Goal: Task Accomplishment & Management: Manage account settings

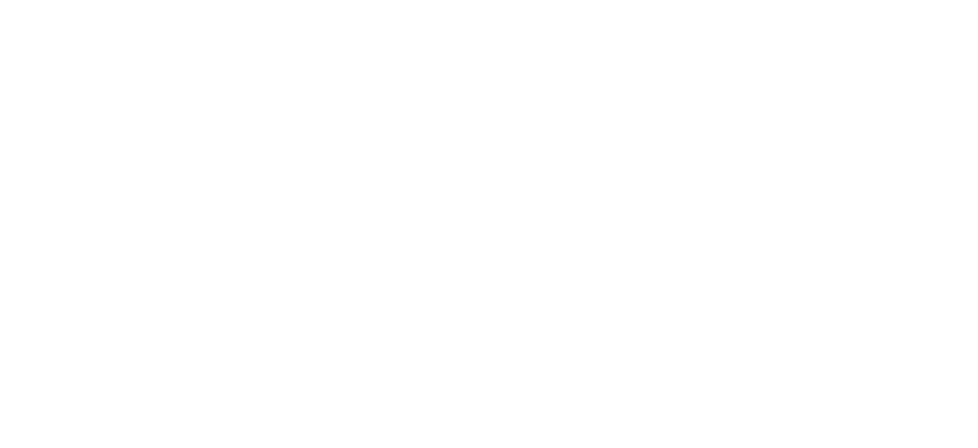
click at [466, 190] on body at bounding box center [489, 224] width 978 height 448
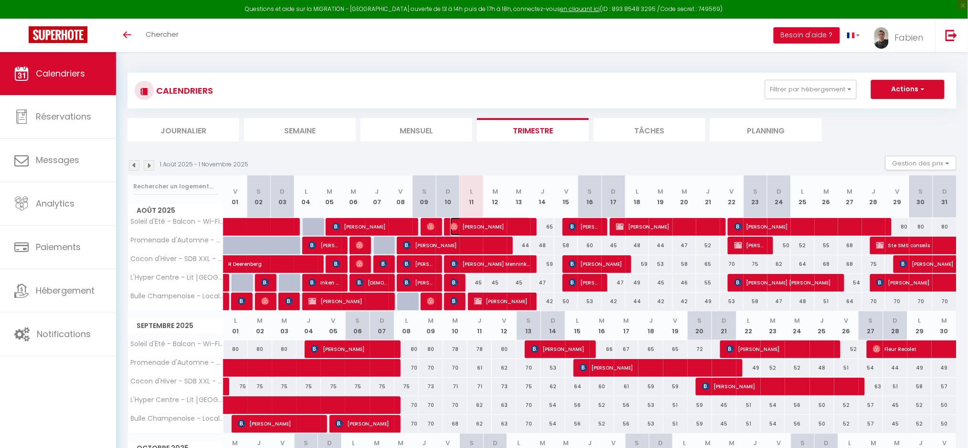
click at [471, 225] on span "[PERSON_NAME]" at bounding box center [490, 226] width 80 height 18
select select "OK"
select select "0"
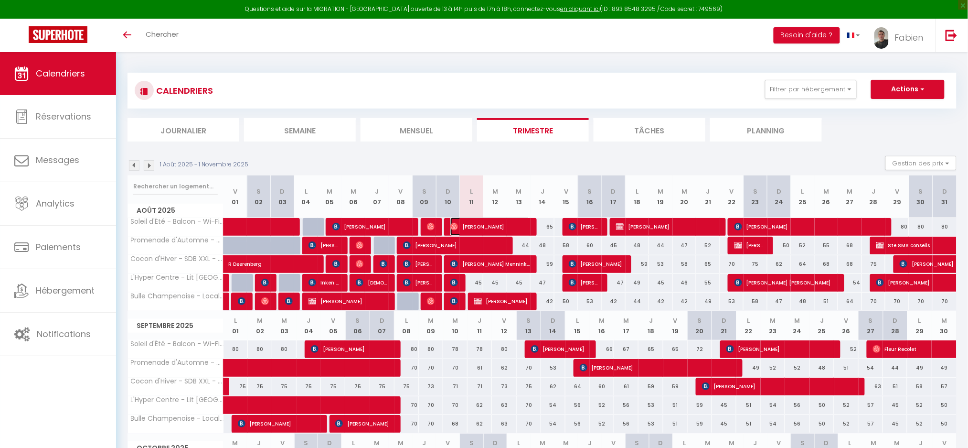
select select "1"
select select
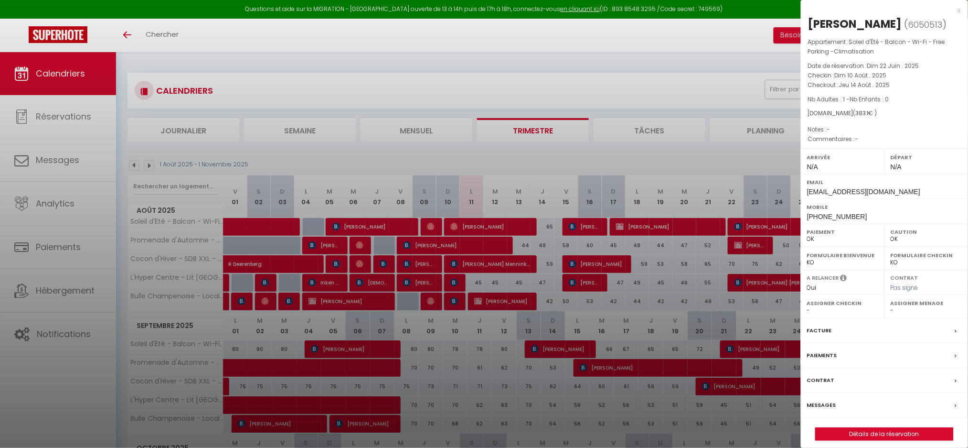
click at [824, 406] on label "Messages" at bounding box center [821, 405] width 29 height 10
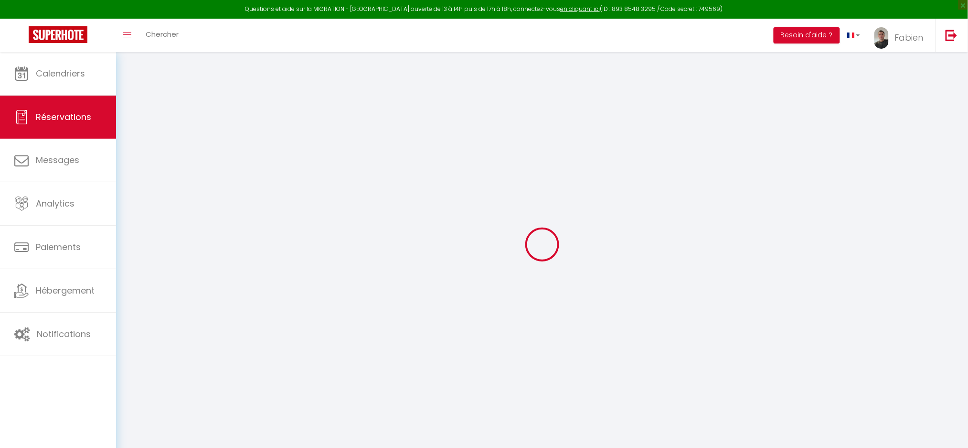
select select
checkbox input "false"
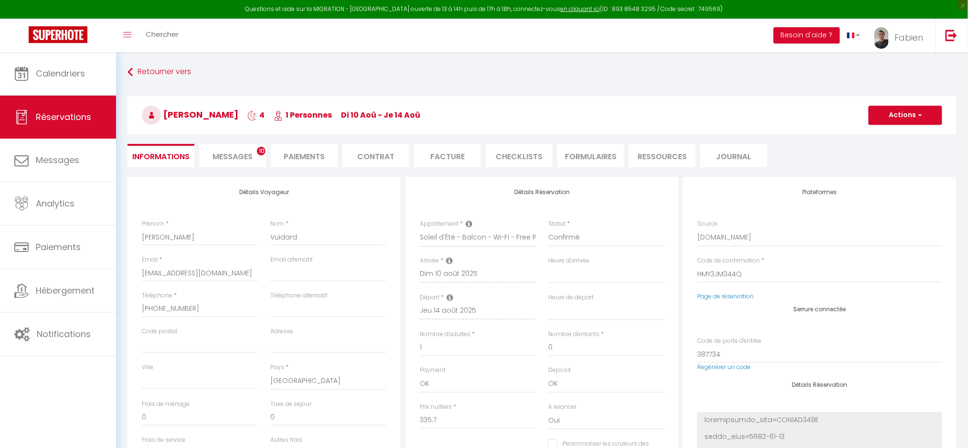
select select
checkbox input "false"
click at [238, 163] on li "Messages 10" at bounding box center [232, 155] width 67 height 23
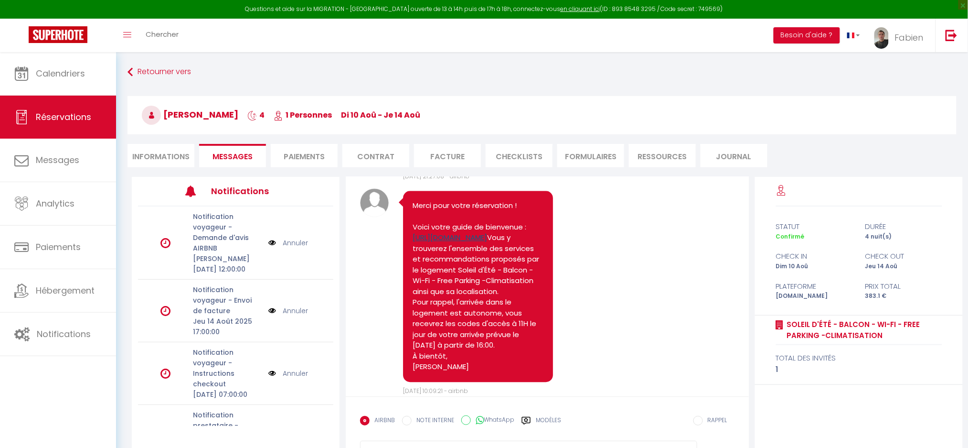
scroll to position [891, 0]
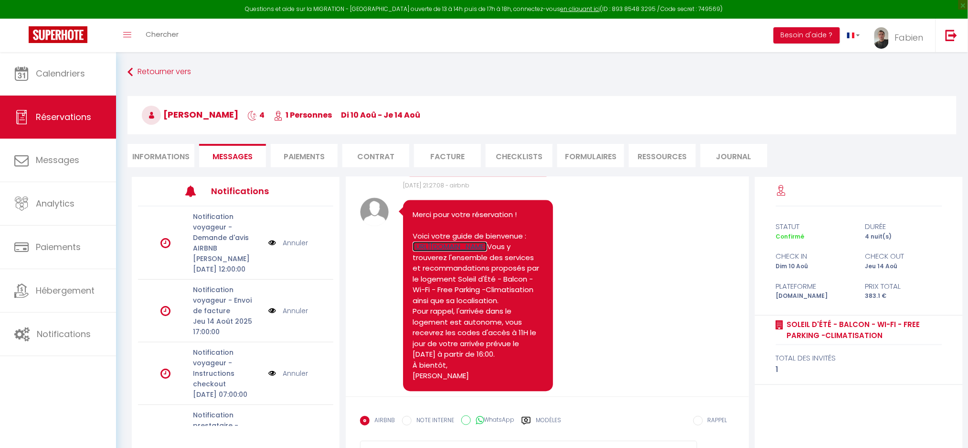
click at [436, 251] on link "https://goodmarning.com/acces-ete" at bounding box center [450, 246] width 75 height 10
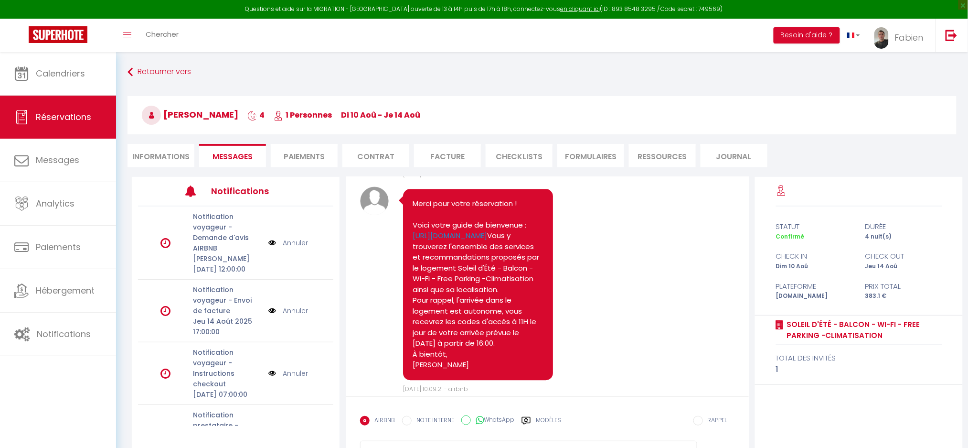
click at [151, 150] on li "Informations" at bounding box center [161, 155] width 67 height 23
select select
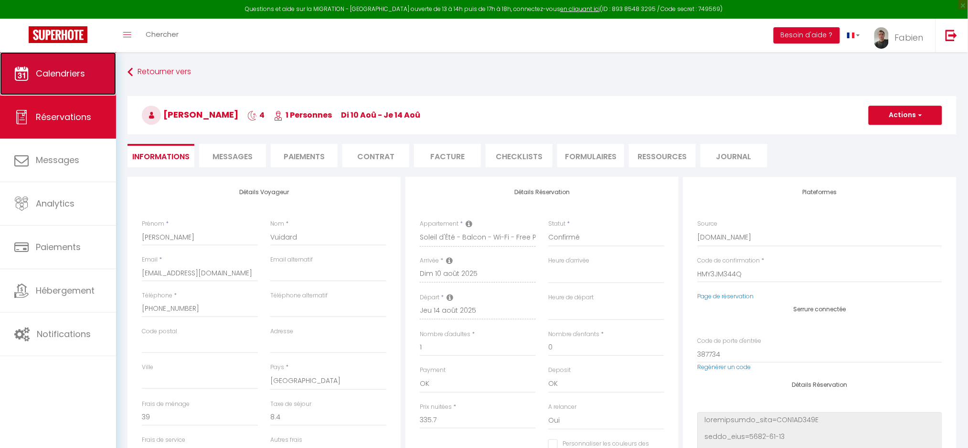
click at [66, 82] on link "Calendriers" at bounding box center [58, 73] width 116 height 43
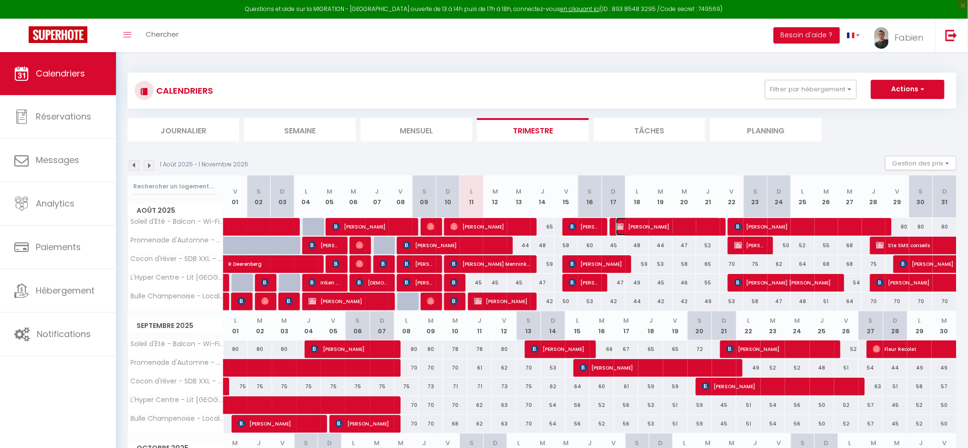
click at [685, 230] on span "[PERSON_NAME]" at bounding box center [668, 226] width 104 height 18
select select "OK"
select select "KO"
select select "0"
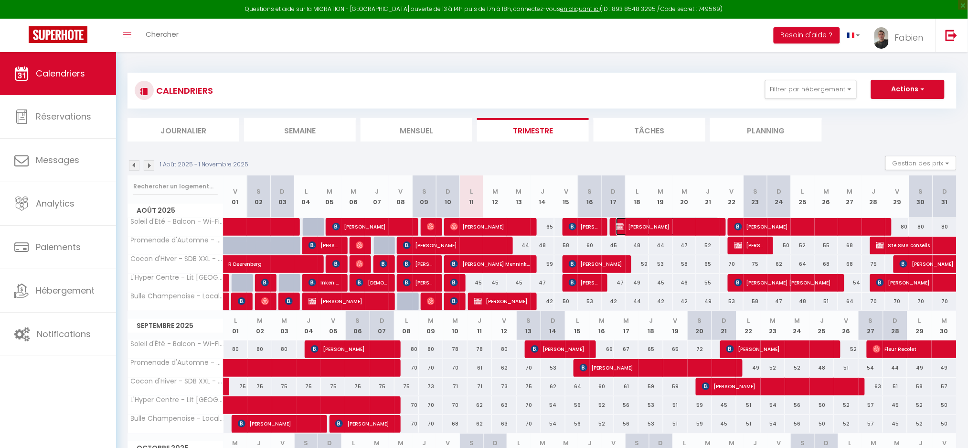
select select "1"
select select
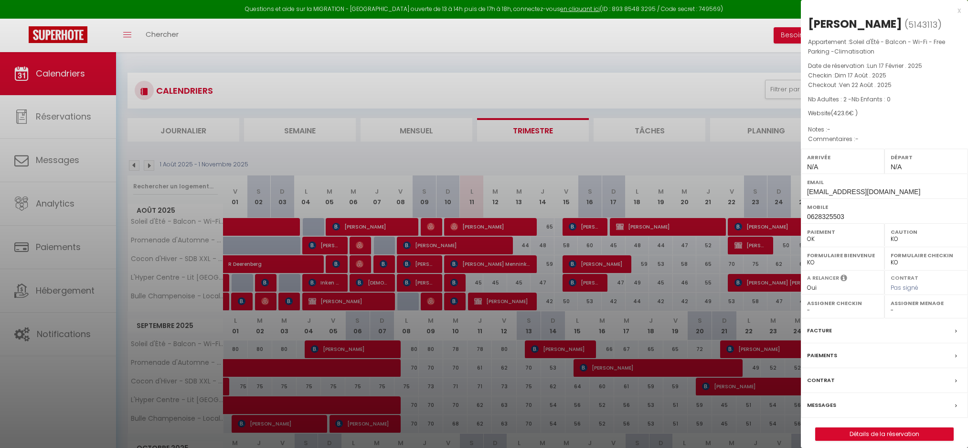
select select "KO"
select select "0"
drag, startPoint x: 907, startPoint y: 190, endPoint x: 807, endPoint y: 192, distance: 99.9
click at [807, 192] on div "Email [EMAIL_ADDRESS][DOMAIN_NAME]" at bounding box center [884, 185] width 167 height 25
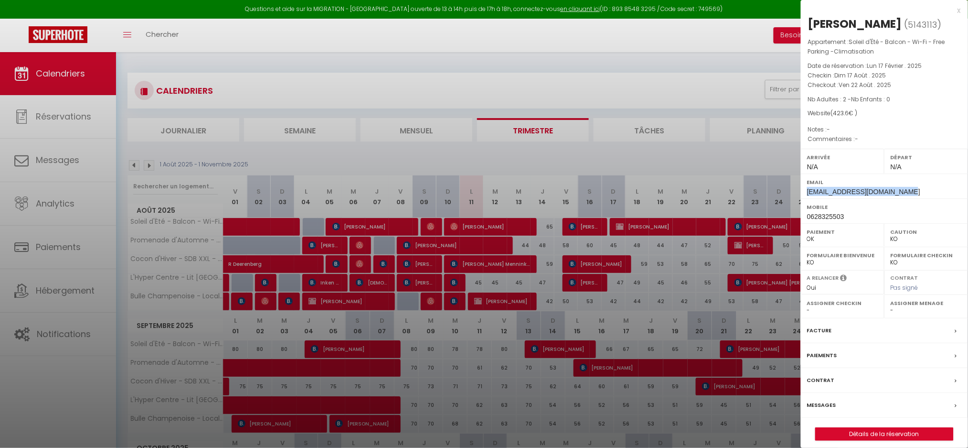
copy span "[EMAIL_ADDRESS][DOMAIN_NAME]"
click at [958, 8] on div "x" at bounding box center [881, 10] width 160 height 11
